Goal: Task Accomplishment & Management: Manage account settings

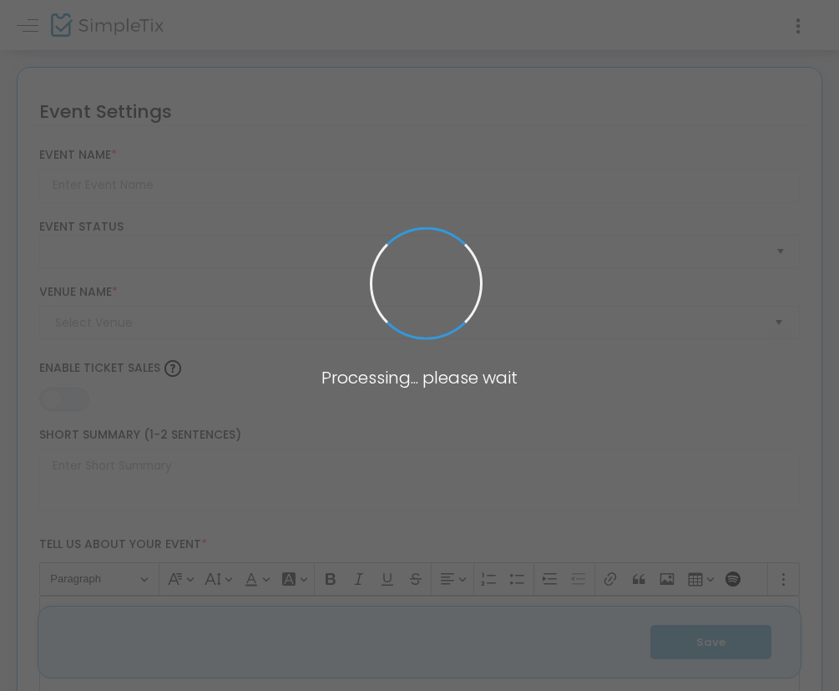
type input "Wompaween"
type textarea "Wompaween: A Hauntingly Good Time at [GEOGRAPHIC_DATA]! COSTUME CONTEST with ca…"
type input "8.520 %"
type input "Buy Tickets"
checkbox input "true"
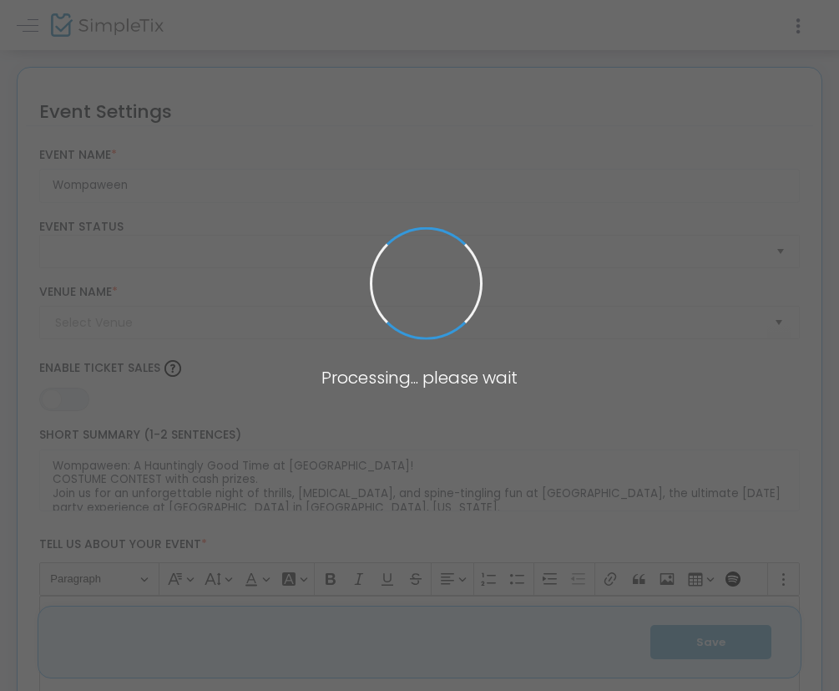
type input "Wompa"
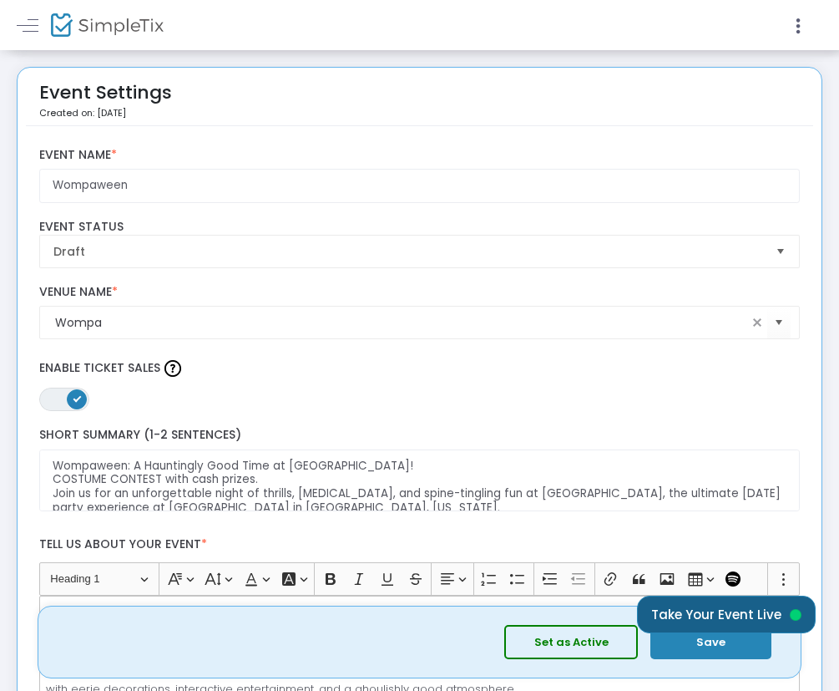
click at [742, 609] on button "Take Your Event Live" at bounding box center [726, 614] width 179 height 38
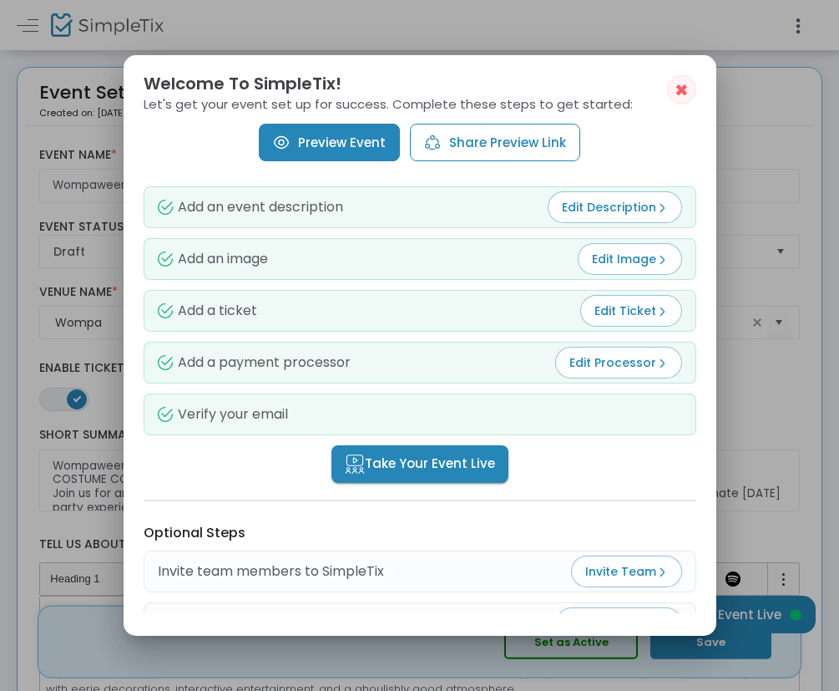
click at [478, 467] on span "Take Your Event Live" at bounding box center [420, 463] width 150 height 19
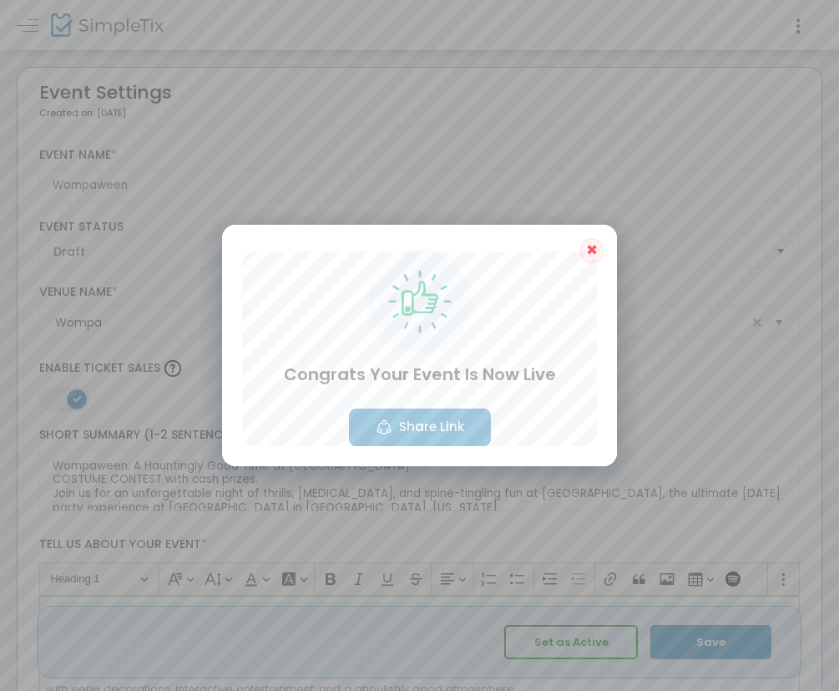
click at [443, 425] on button "Share Link" at bounding box center [420, 427] width 142 height 38
click at [399, 428] on button "Share Link" at bounding box center [420, 427] width 142 height 38
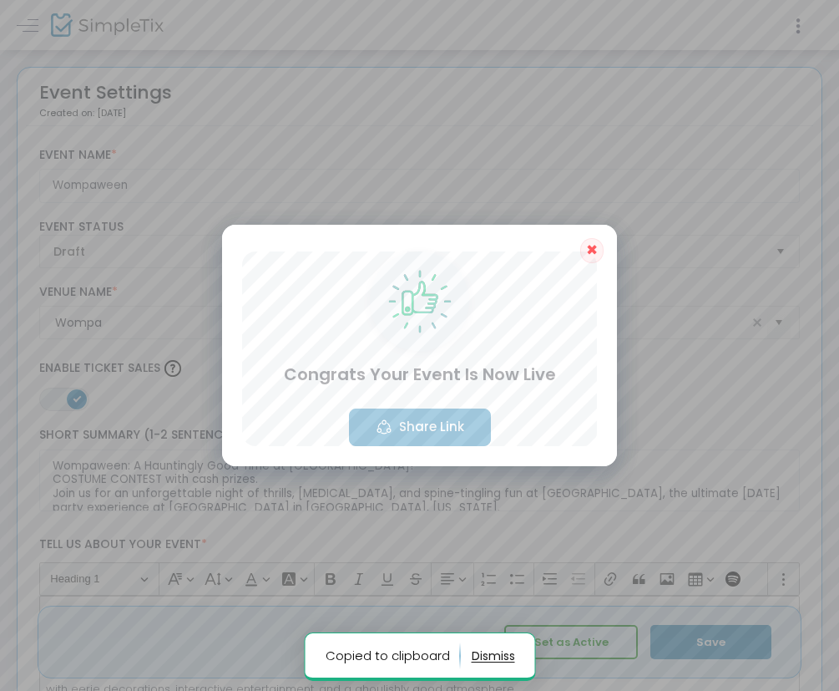
click at [593, 245] on span "✖" at bounding box center [592, 250] width 12 height 20
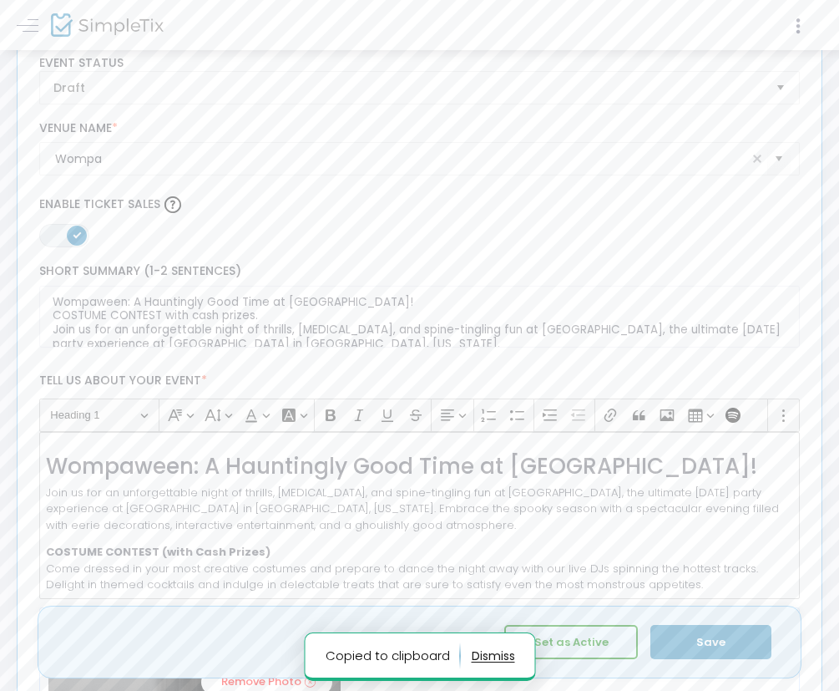
scroll to position [186, 0]
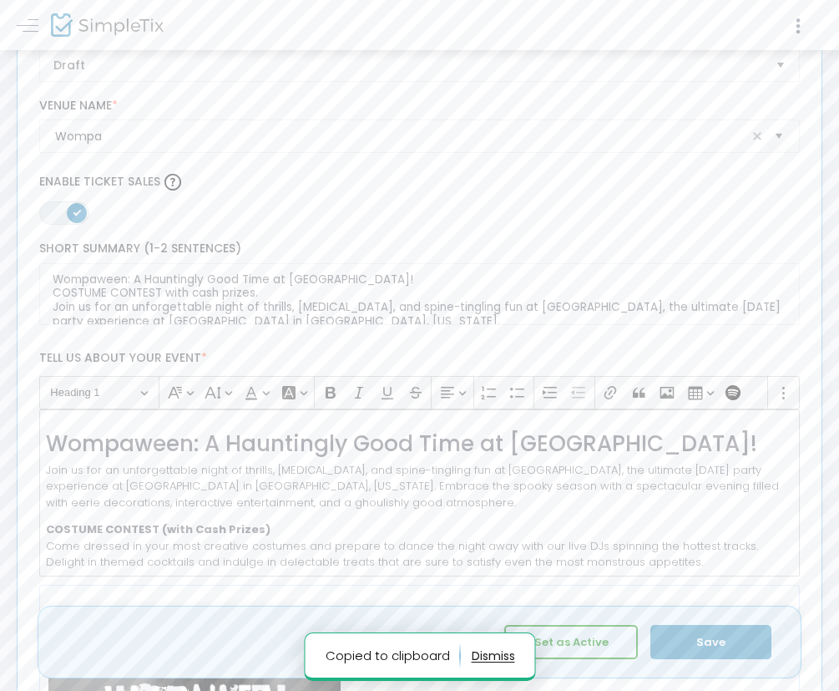
click at [494, 656] on button "button" at bounding box center [492, 655] width 43 height 27
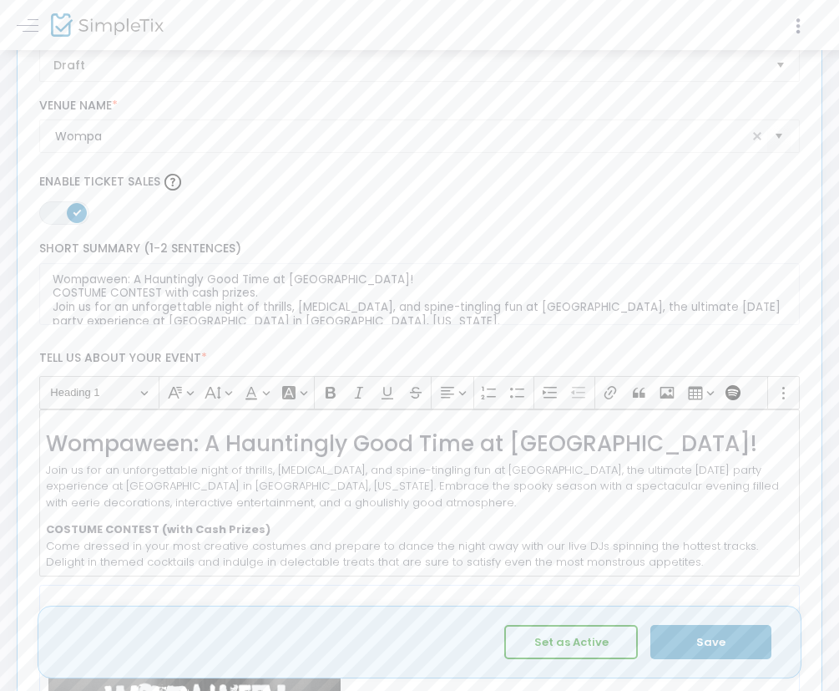
click at [551, 640] on button "Set as Active" at bounding box center [571, 642] width 134 height 34
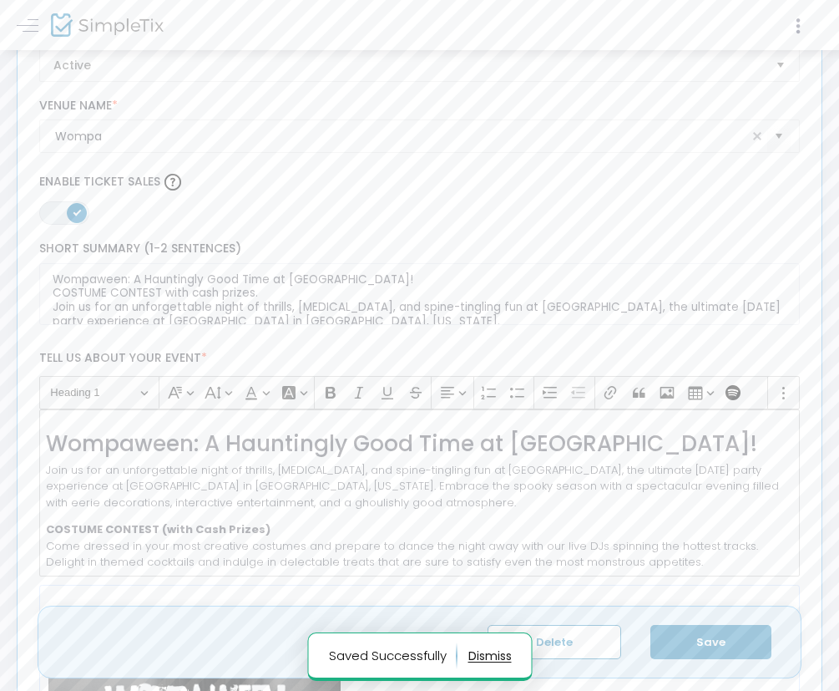
click at [719, 632] on button "Save" at bounding box center [710, 642] width 121 height 34
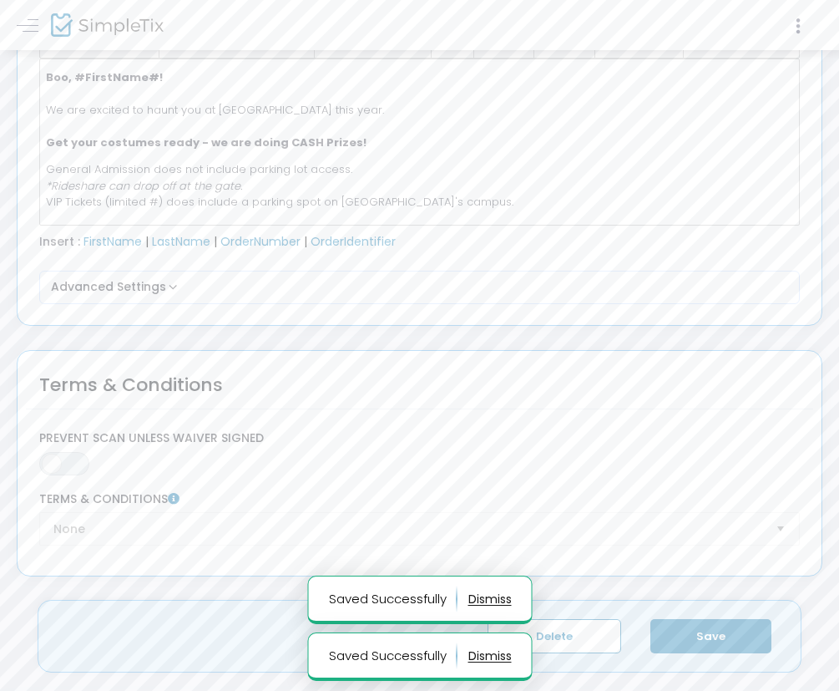
scroll to position [2624, 0]
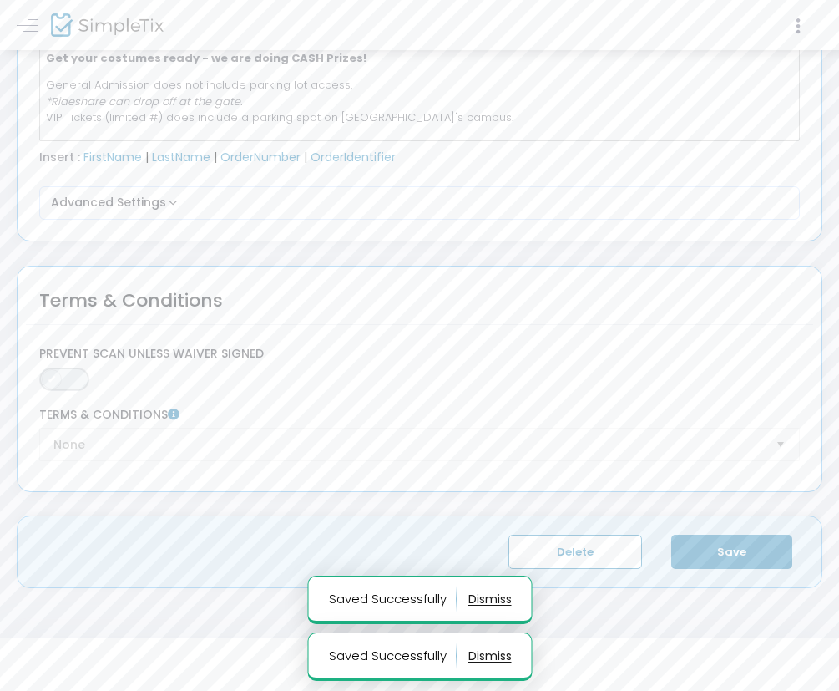
click at [62, 377] on span "ON OFF" at bounding box center [64, 378] width 50 height 23
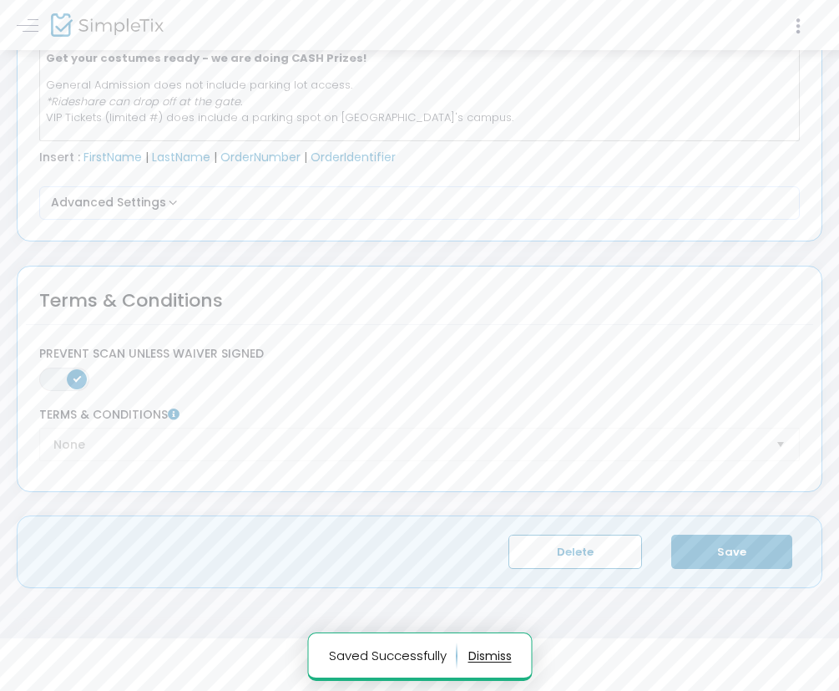
click at [93, 443] on div "None Terms & Conditions" at bounding box center [419, 433] width 777 height 53
click at [276, 453] on div "None Terms & Conditions" at bounding box center [419, 433] width 777 height 53
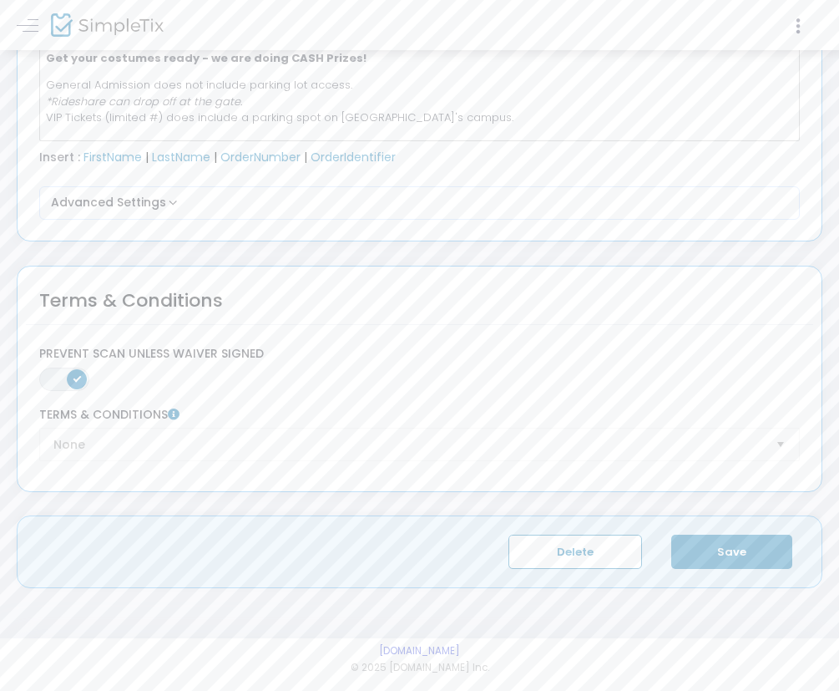
click at [711, 458] on div "None Terms & Conditions" at bounding box center [419, 433] width 777 height 53
click at [69, 375] on span at bounding box center [77, 379] width 20 height 20
